Goal: Task Accomplishment & Management: Manage account settings

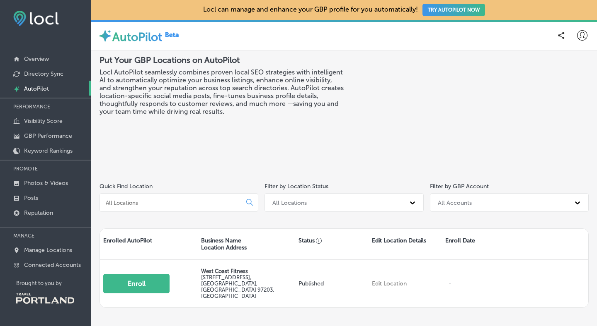
scroll to position [27, 0]
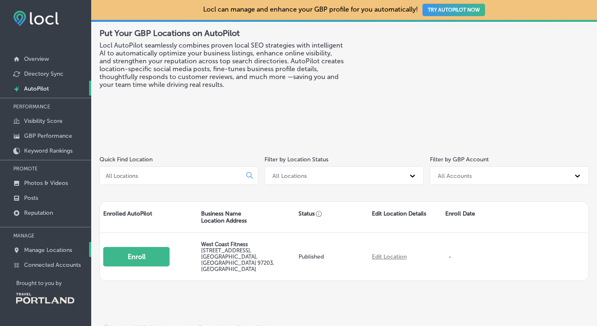
click at [44, 247] on p "Manage Locations" at bounding box center [48, 250] width 48 height 7
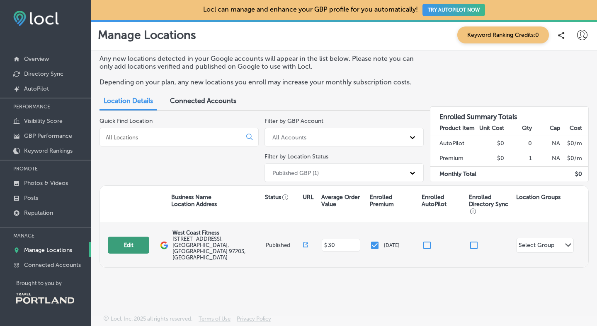
click at [117, 237] on button "Edit" at bounding box center [128, 245] width 41 height 17
select select "US"
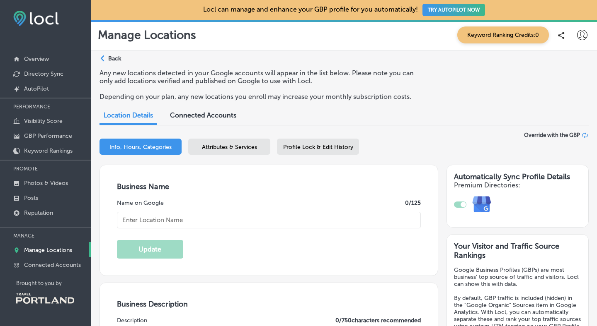
type input "West Coast Fitness"
type input "[STREET_ADDRESS]"
type input "[GEOGRAPHIC_DATA]"
type input "97203"
type input "US"
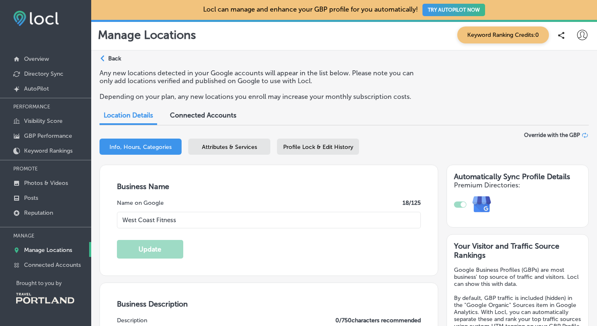
type input "[URL][DOMAIN_NAME]"
type input "30"
checkbox input "true"
type textarea "We have been locally owned, operated, and in the same location since our openin…"
type input "[PHONE_NUMBER]"
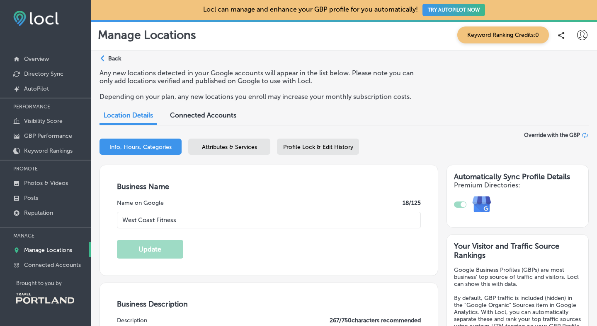
click at [317, 145] on span "Profile Lock & Edit History" at bounding box center [318, 147] width 70 height 7
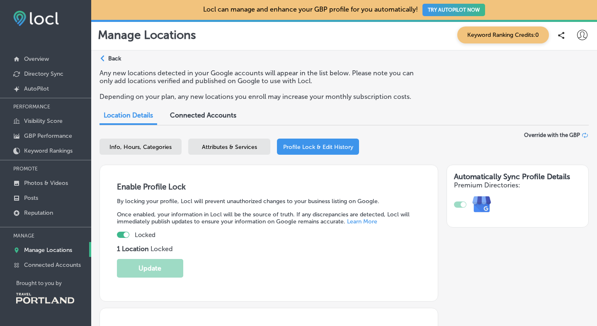
click at [122, 235] on div at bounding box center [123, 235] width 12 height 6
checkbox input "false"
click at [140, 266] on button "Update" at bounding box center [150, 268] width 66 height 19
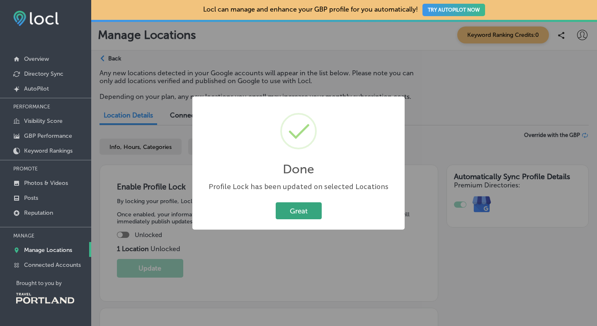
click at [297, 210] on button "Great" at bounding box center [299, 211] width 46 height 17
